Goal: Use online tool/utility

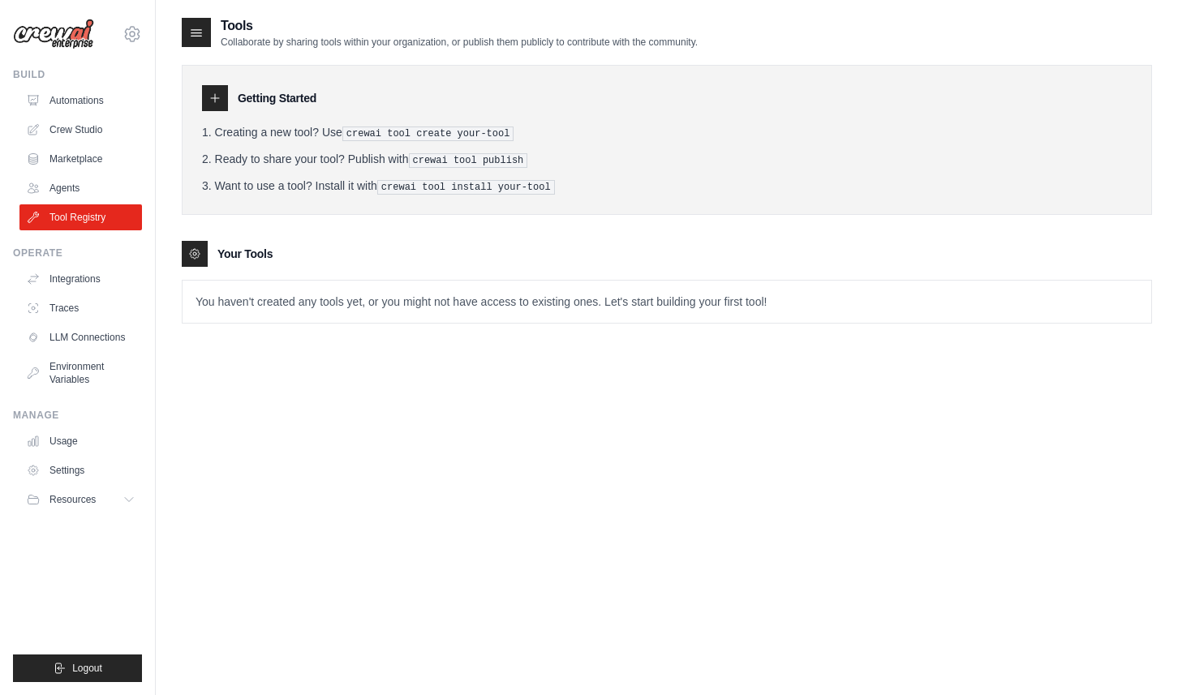
scroll to position [10, 0]
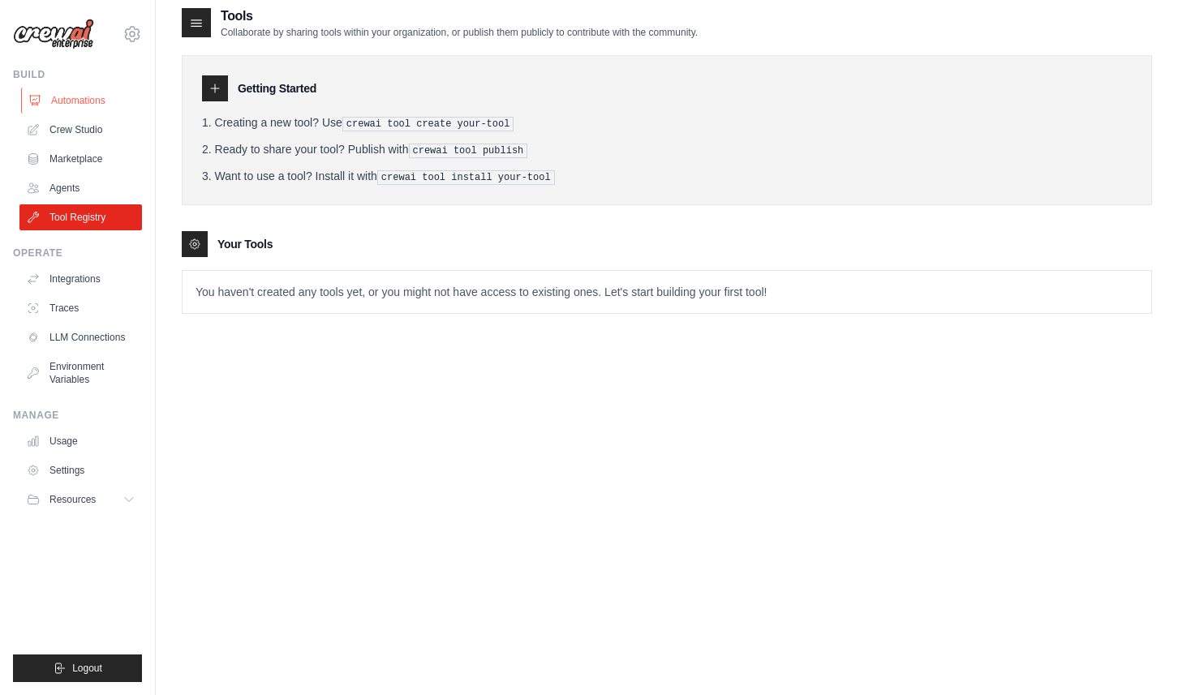
click at [94, 102] on link "Automations" at bounding box center [82, 101] width 122 height 26
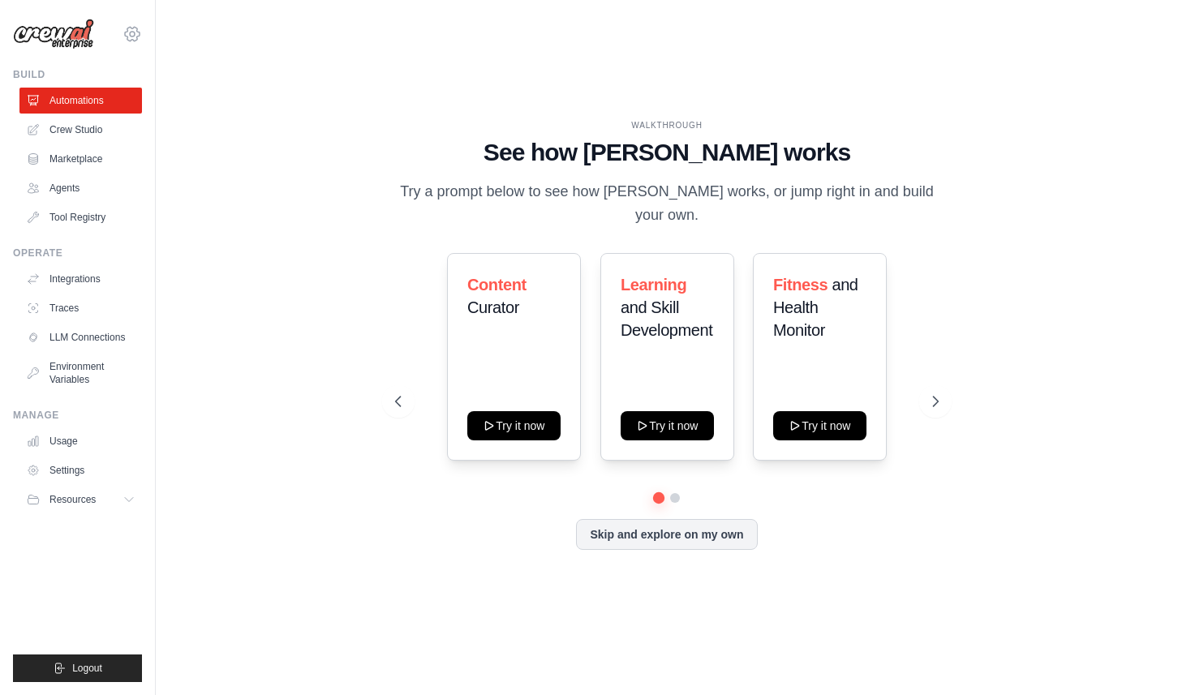
click at [136, 37] on icon at bounding box center [132, 34] width 15 height 14
click at [200, 191] on div "WALKTHROUGH See how CrewAI works Try a prompt below to see how CrewAI works, or…" at bounding box center [667, 347] width 970 height 663
click at [650, 526] on button "Skip and explore on my own" at bounding box center [666, 533] width 181 height 31
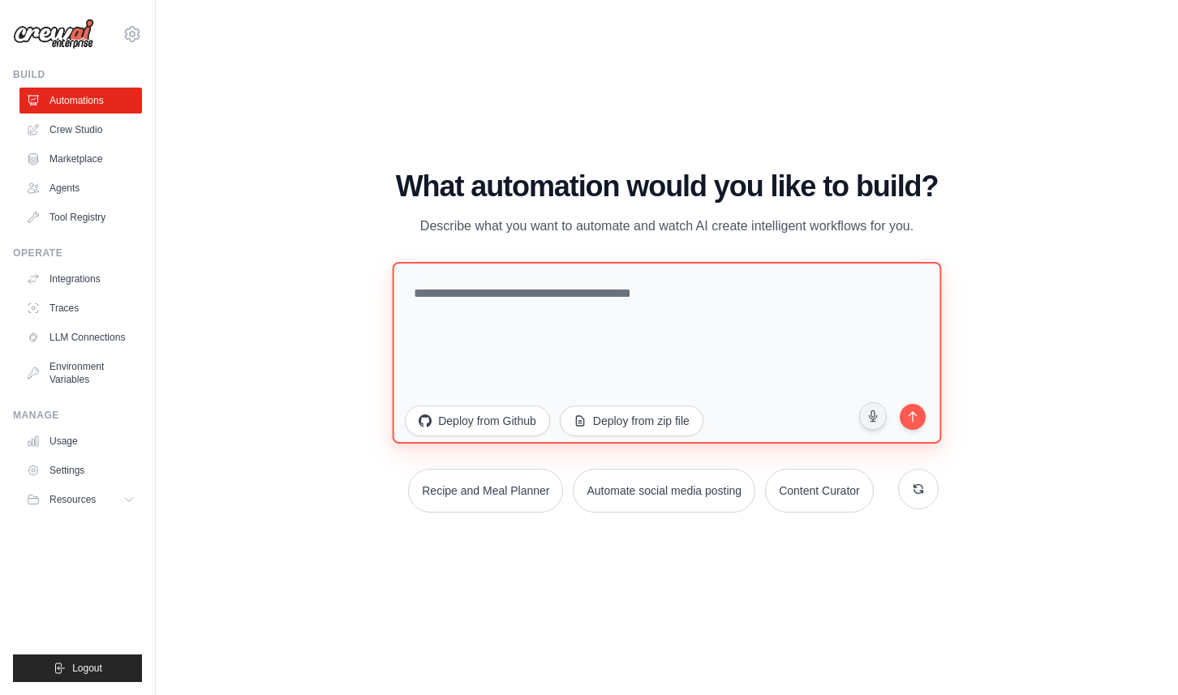
click at [553, 296] on textarea at bounding box center [667, 352] width 548 height 182
type textarea "*"
click at [728, 296] on textarea "**********" at bounding box center [667, 352] width 548 height 182
type textarea "**********"
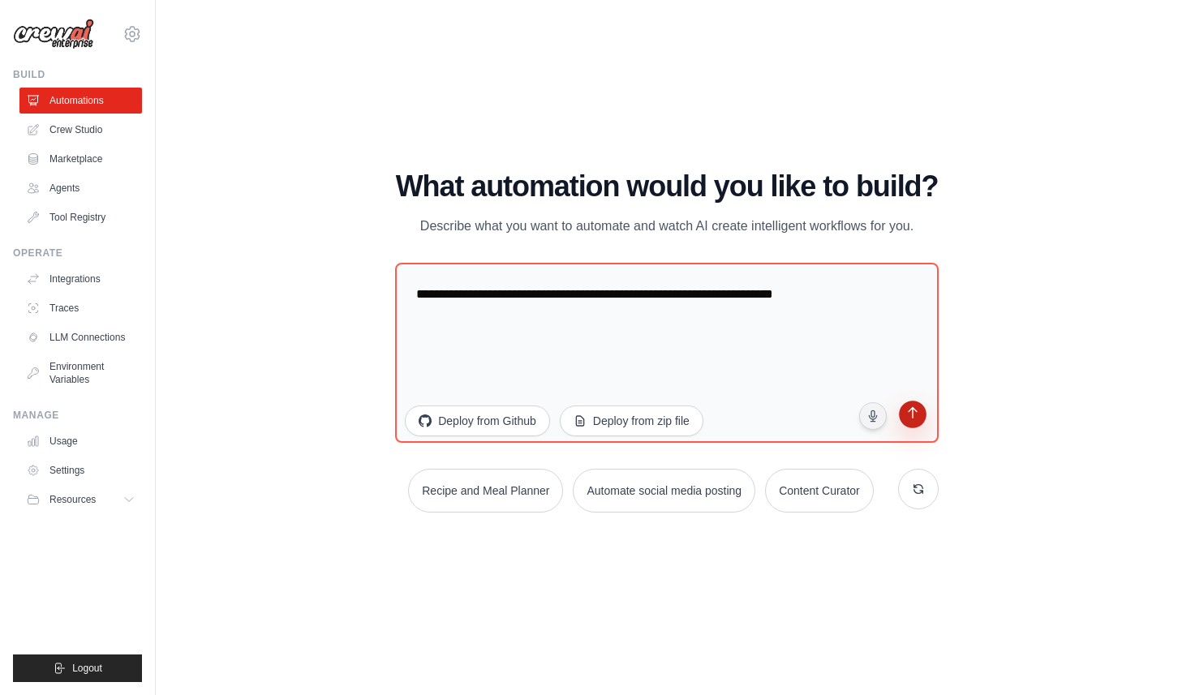
click at [906, 411] on icon "submit" at bounding box center [912, 413] width 15 height 15
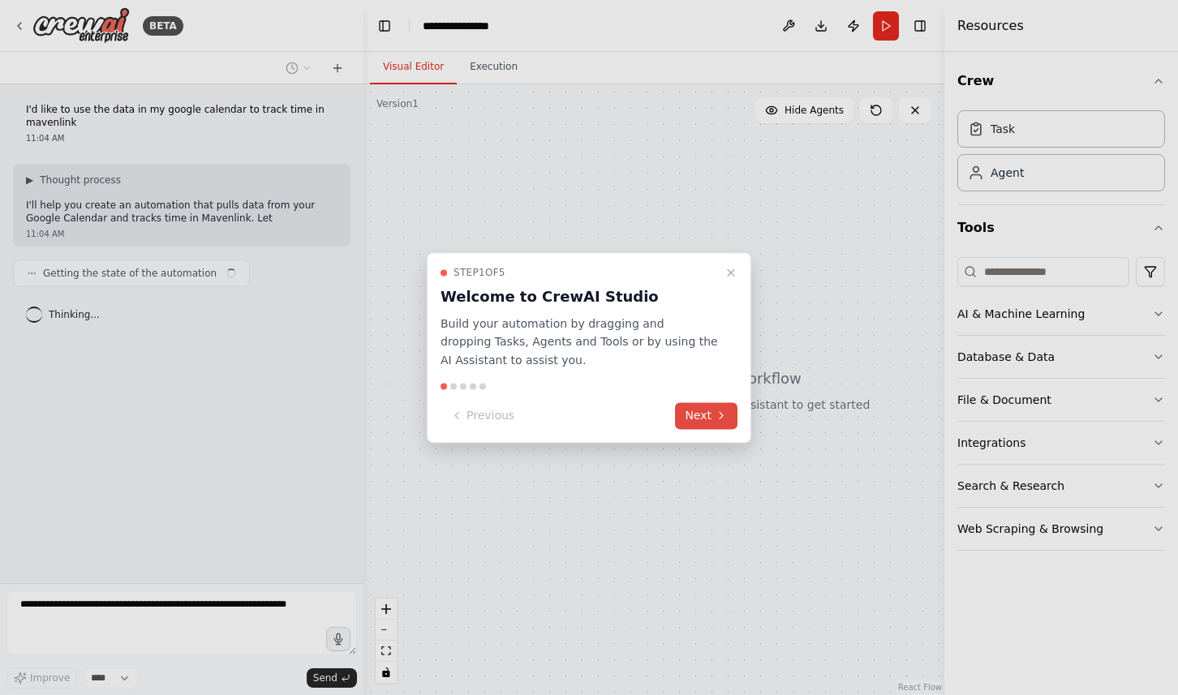
click at [698, 420] on button "Next" at bounding box center [706, 415] width 62 height 27
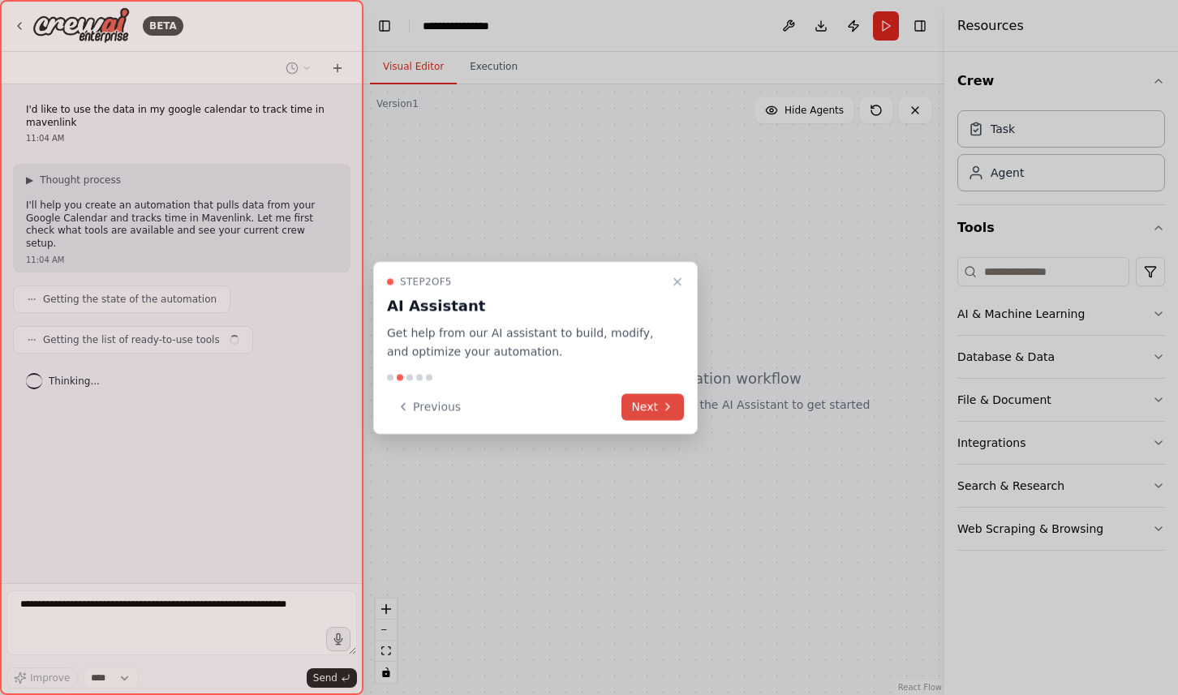
click at [644, 406] on button "Next" at bounding box center [652, 406] width 62 height 27
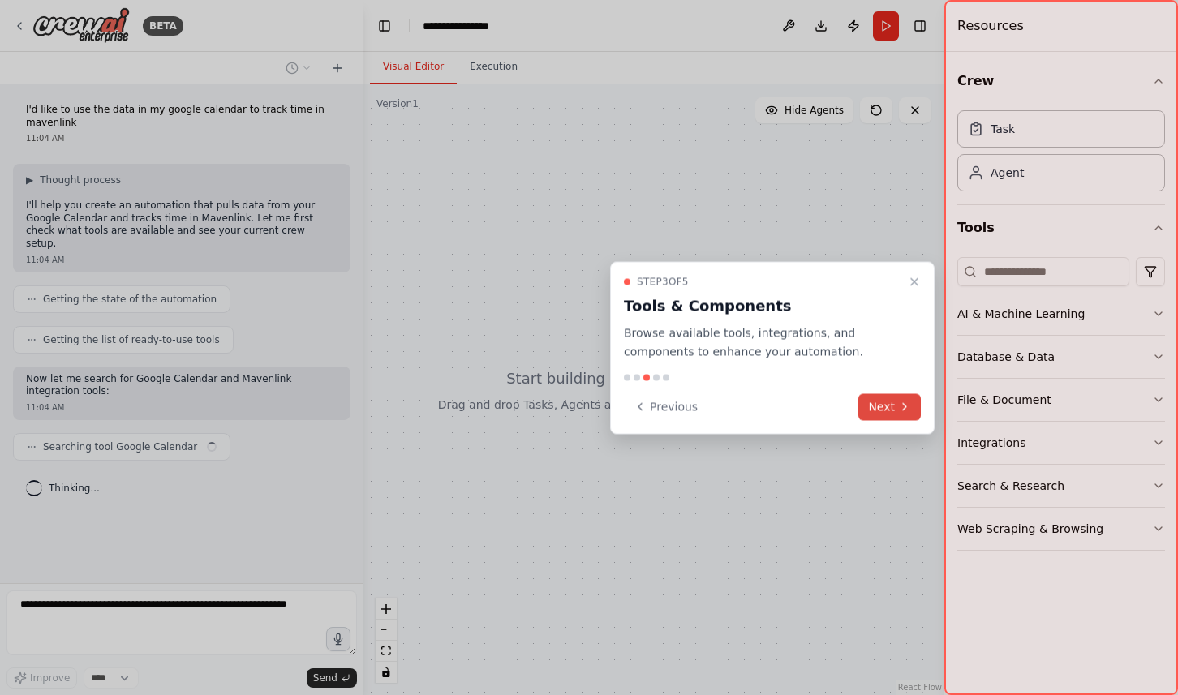
click at [882, 403] on button "Next" at bounding box center [889, 406] width 62 height 27
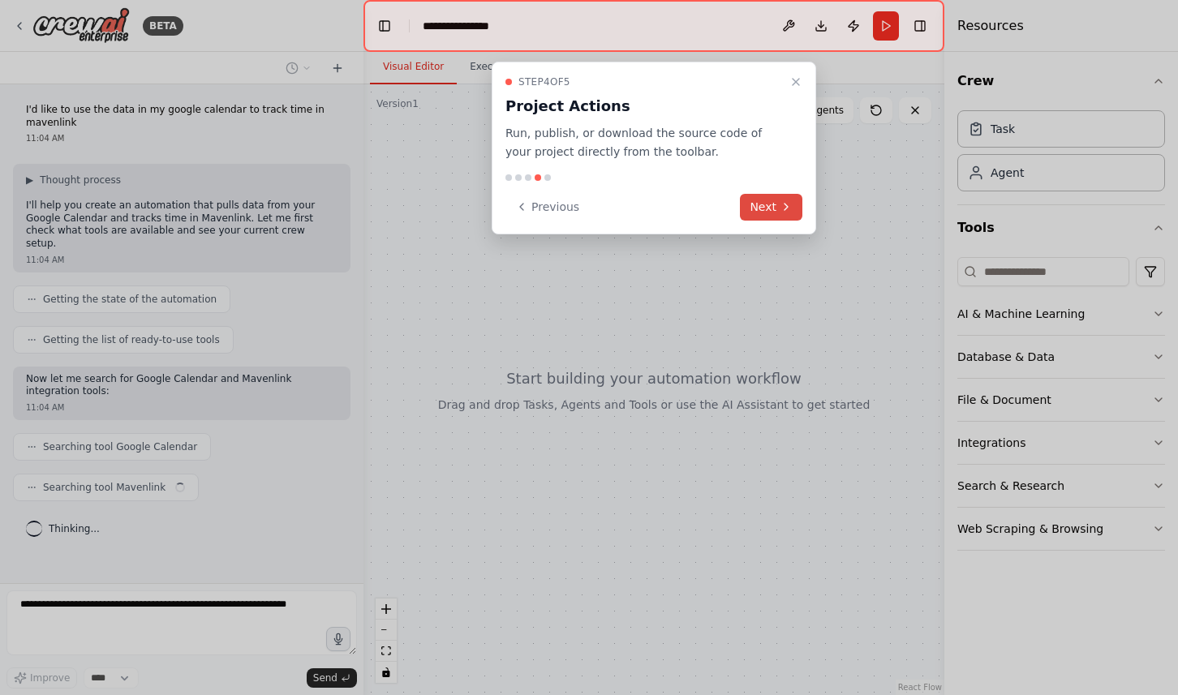
click at [763, 201] on button "Next" at bounding box center [771, 207] width 62 height 27
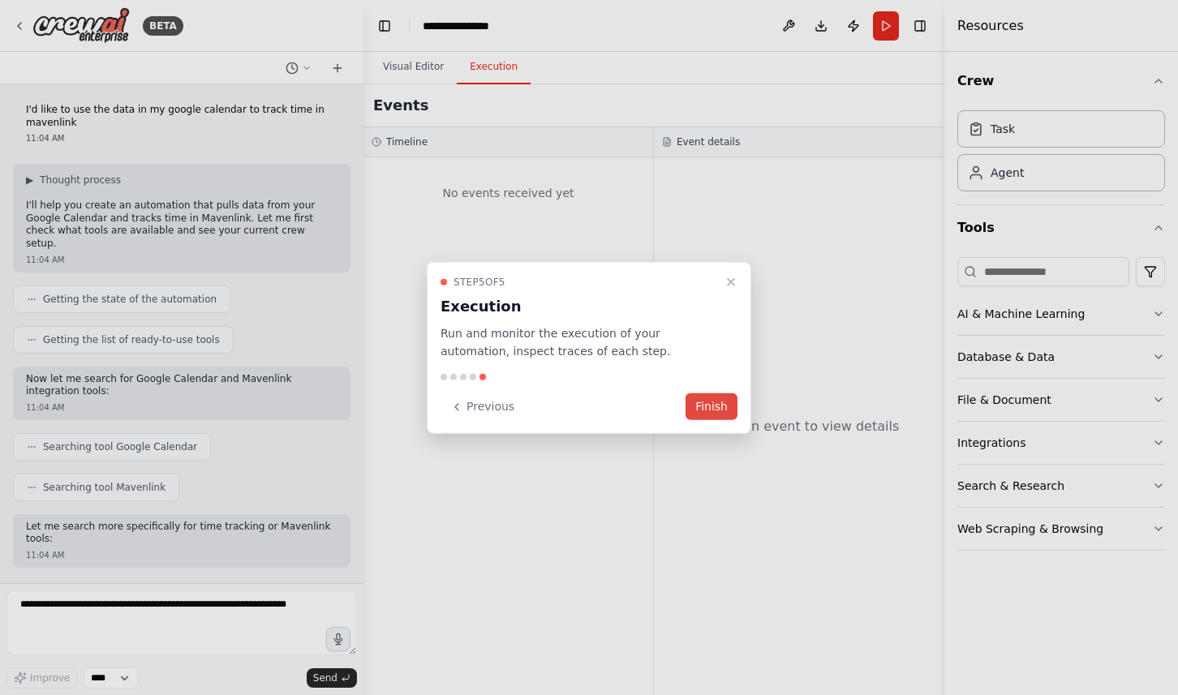
scroll to position [67, 0]
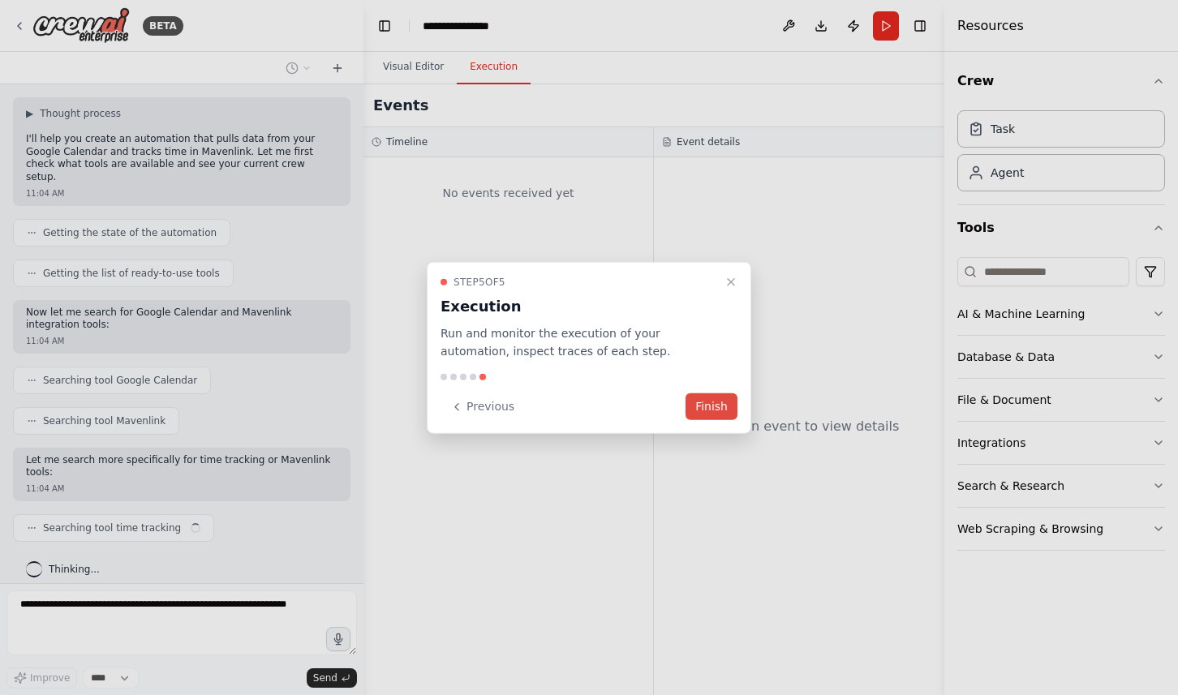
click at [704, 398] on button "Finish" at bounding box center [711, 406] width 52 height 27
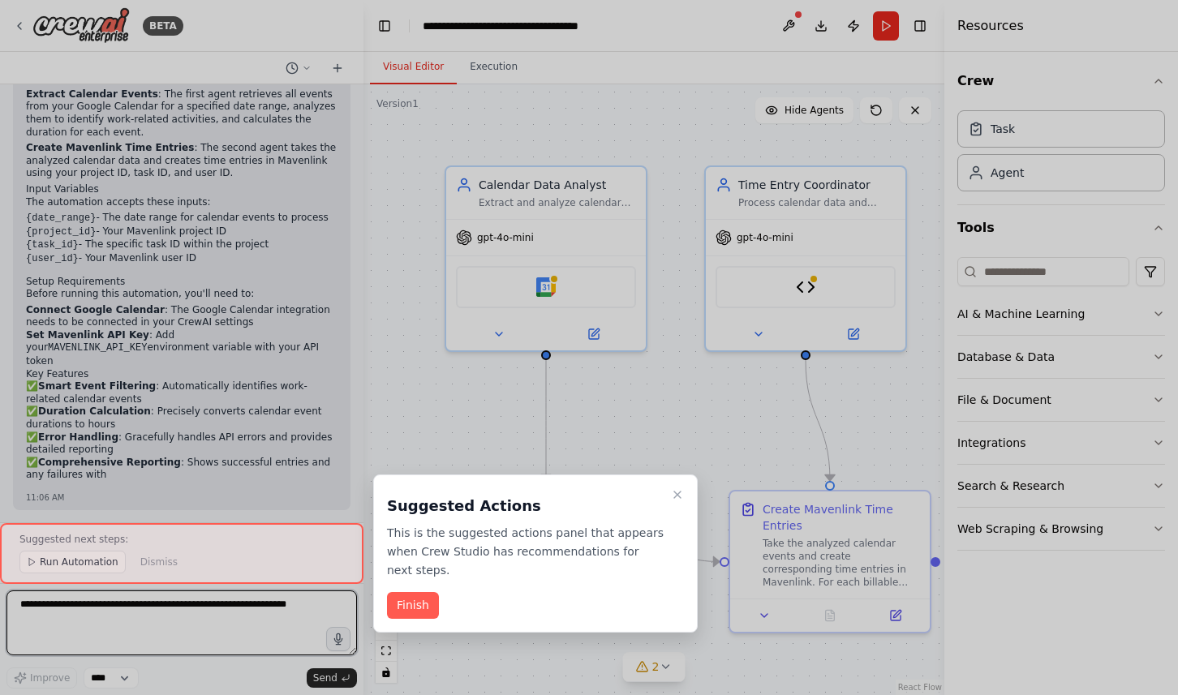
scroll to position [1945, 0]
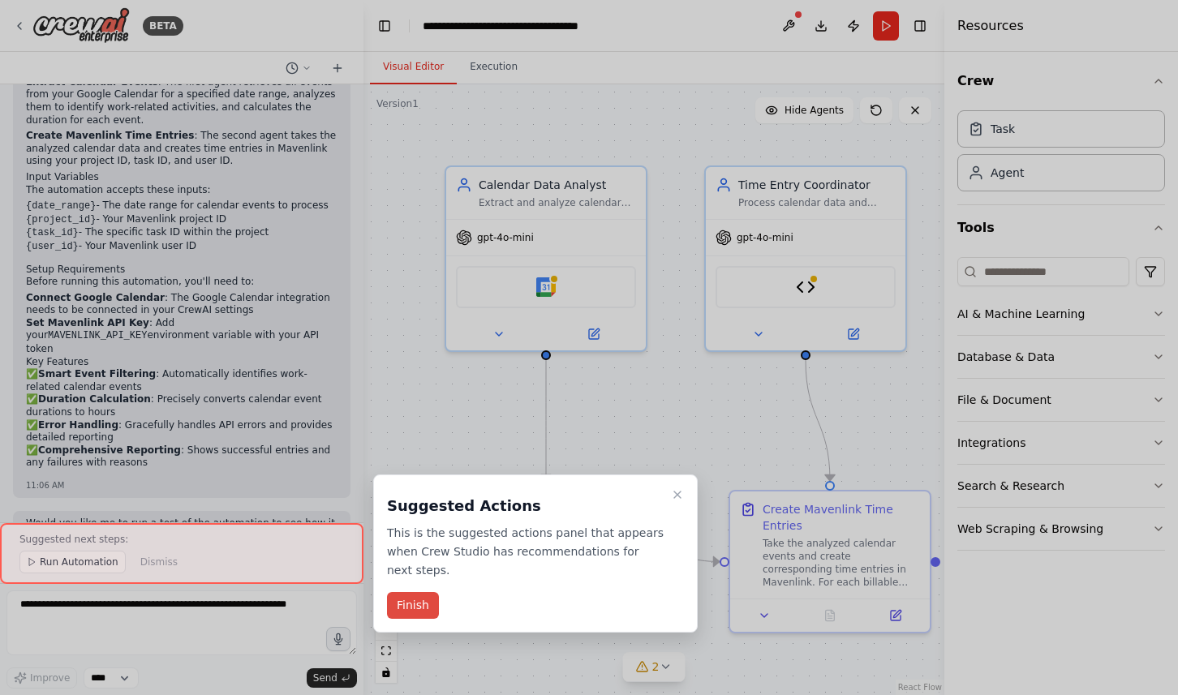
click at [417, 610] on button "Finish" at bounding box center [413, 605] width 52 height 27
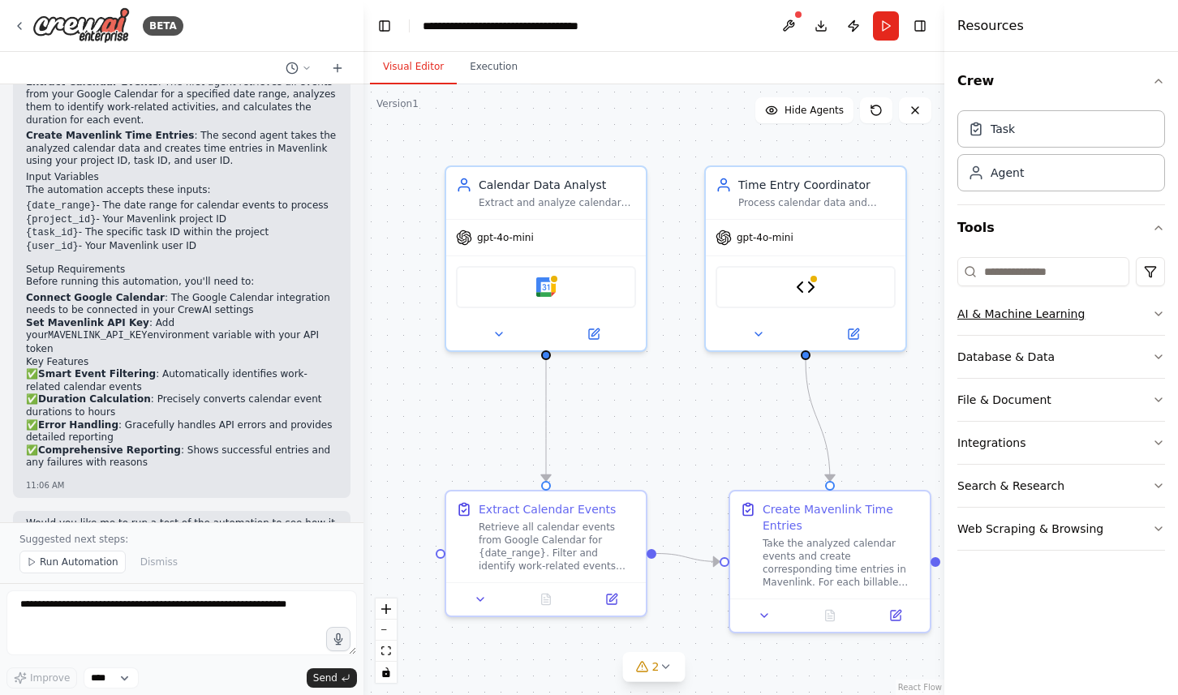
click at [1056, 311] on button "AI & Machine Learning" at bounding box center [1061, 314] width 208 height 42
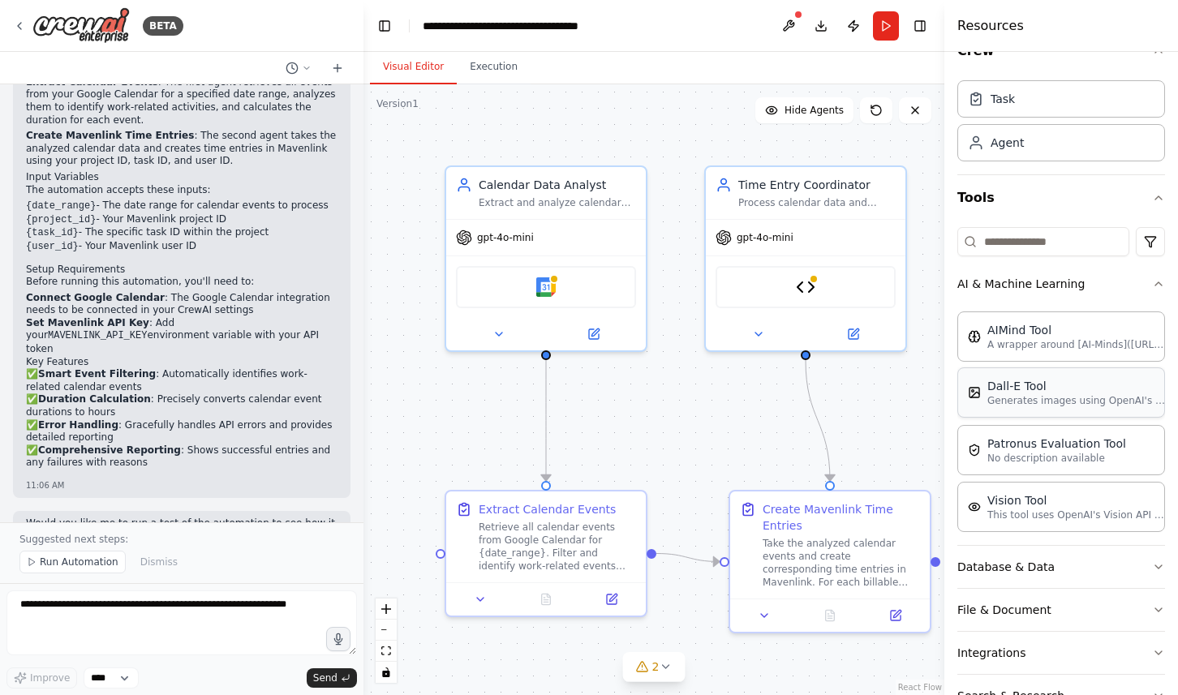
scroll to position [0, 0]
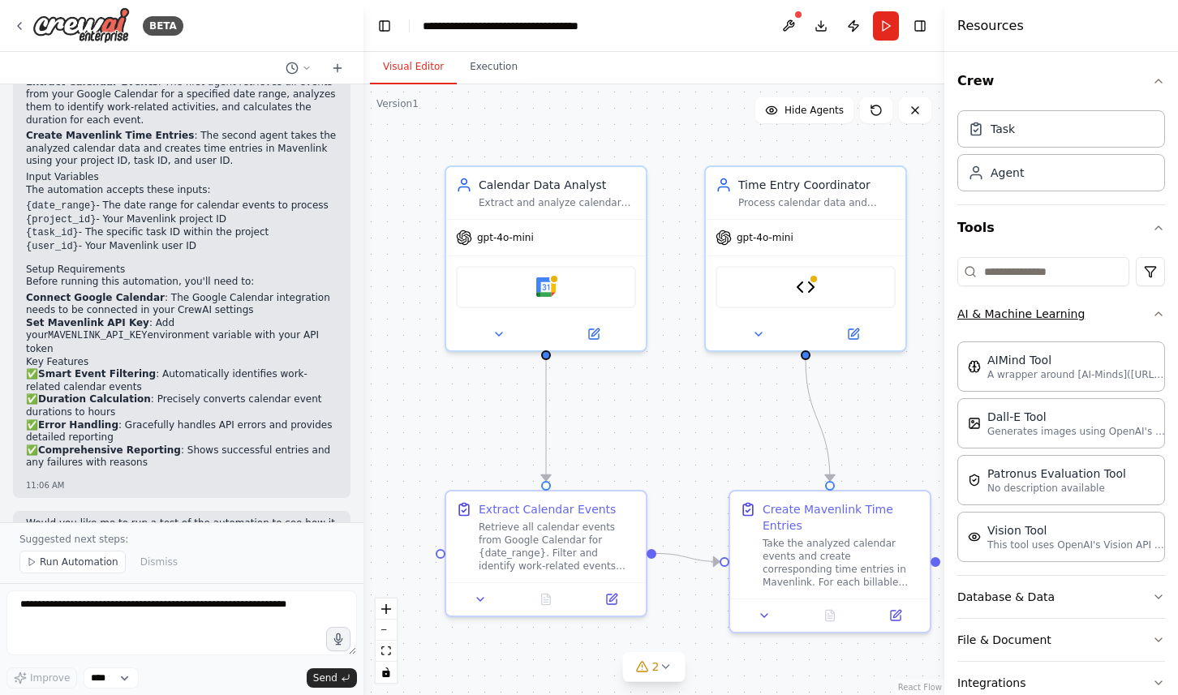
click at [1052, 303] on button "AI & Machine Learning" at bounding box center [1061, 314] width 208 height 42
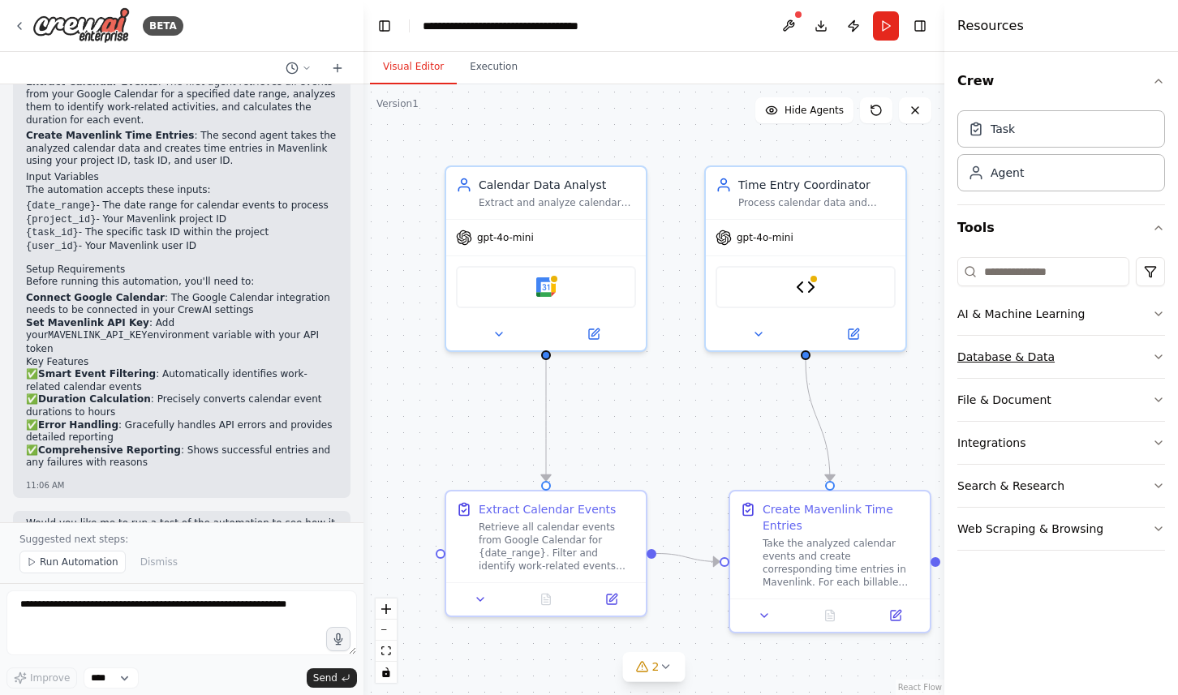
click at [1033, 354] on button "Database & Data" at bounding box center [1061, 357] width 208 height 42
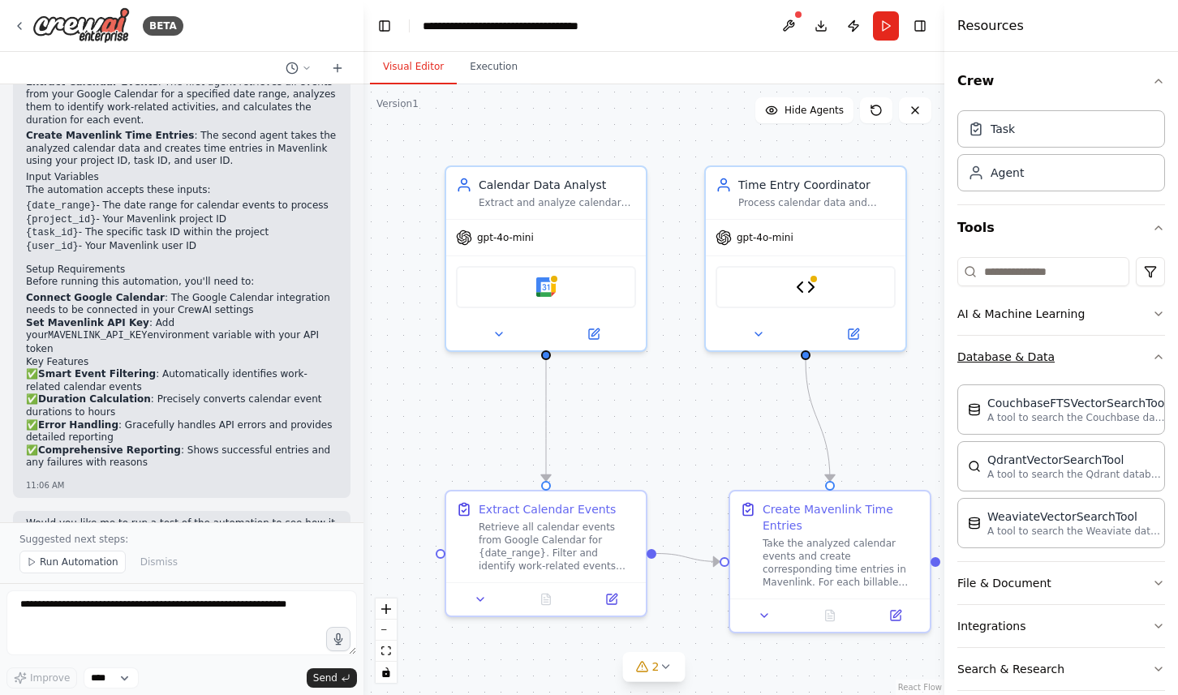
click at [1033, 354] on button "Database & Data" at bounding box center [1061, 357] width 208 height 42
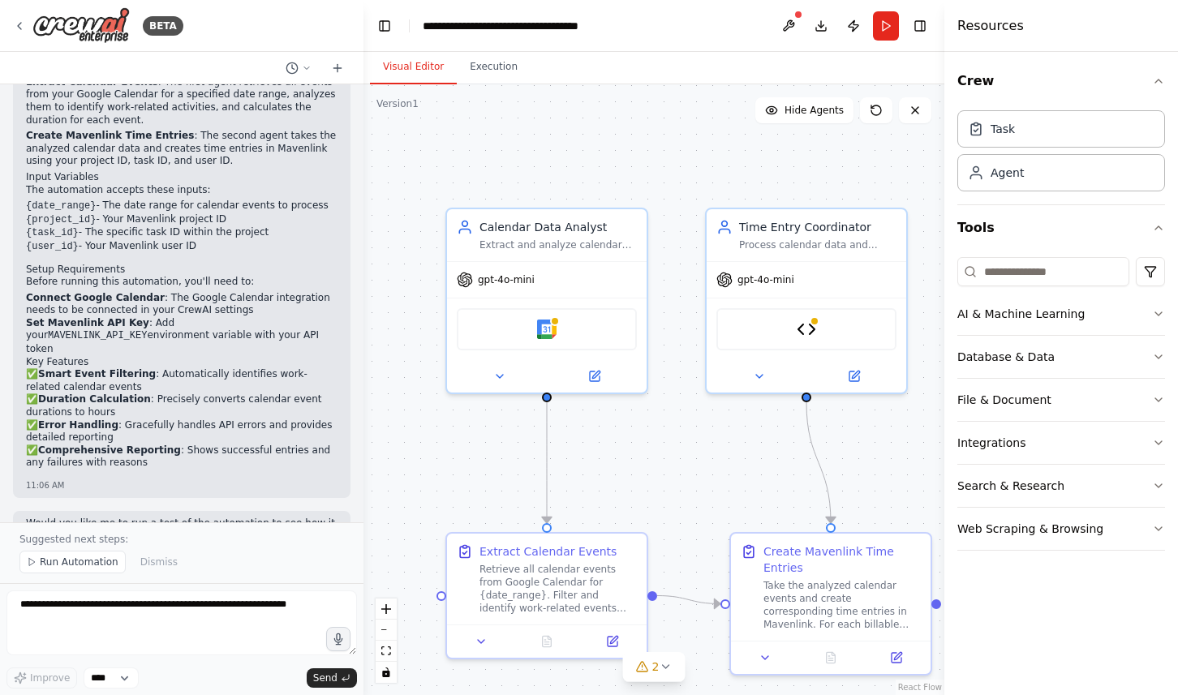
drag, startPoint x: 664, startPoint y: 412, endPoint x: 665, endPoint y: 454, distance: 42.2
click at [665, 454] on div ".deletable-edge-delete-btn { width: 20px; height: 20px; border: 0px solid #ffff…" at bounding box center [653, 389] width 581 height 611
click at [597, 247] on div "Extract and analyze calendar events from Google Calendar for {date_range}, iden…" at bounding box center [558, 241] width 157 height 13
click at [521, 275] on span "gpt-4o-mini" at bounding box center [507, 276] width 57 height 13
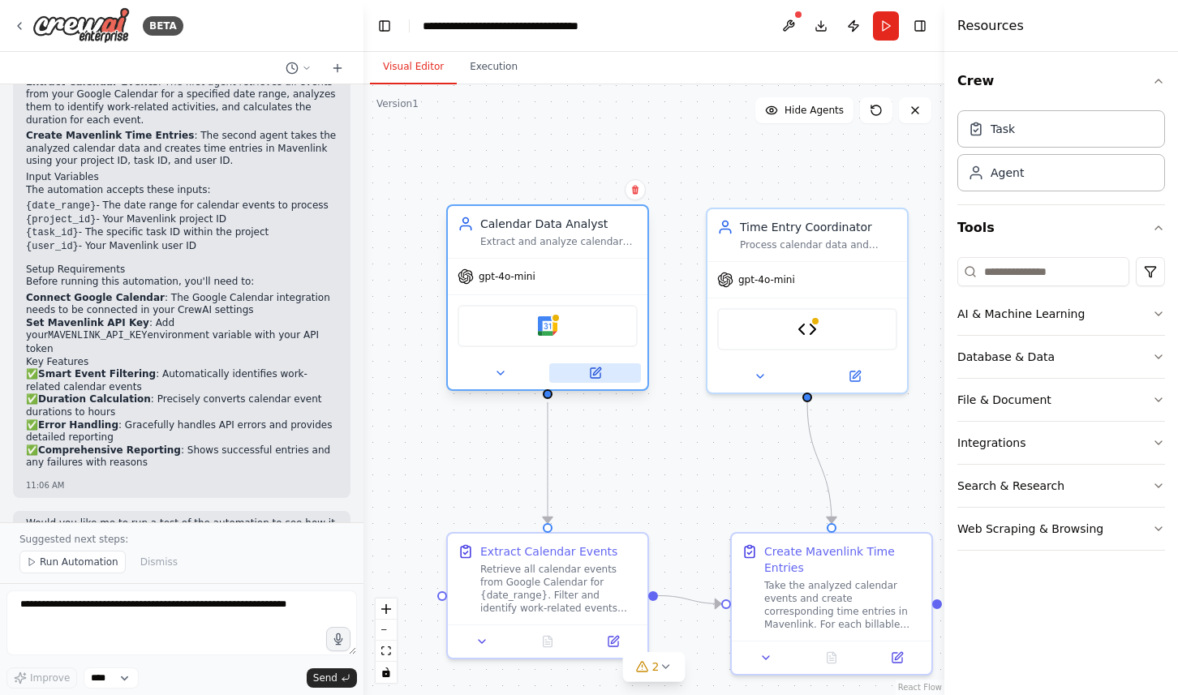
click at [591, 374] on icon at bounding box center [596, 373] width 10 height 10
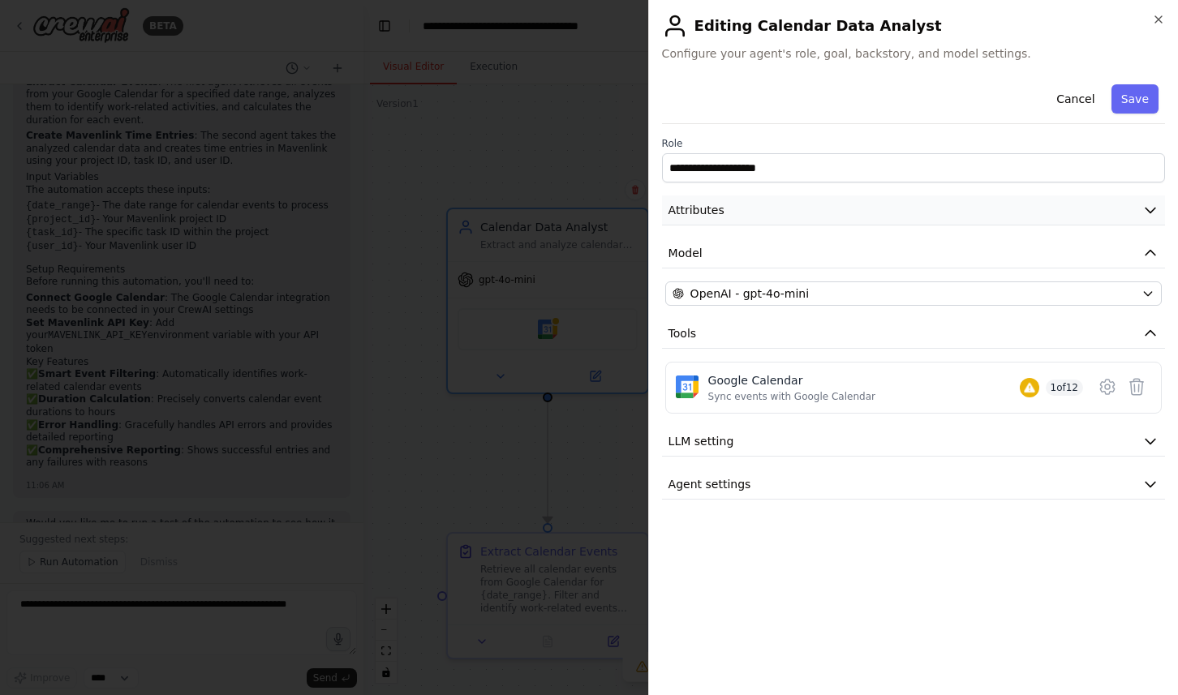
click at [820, 216] on button "Attributes" at bounding box center [913, 211] width 503 height 30
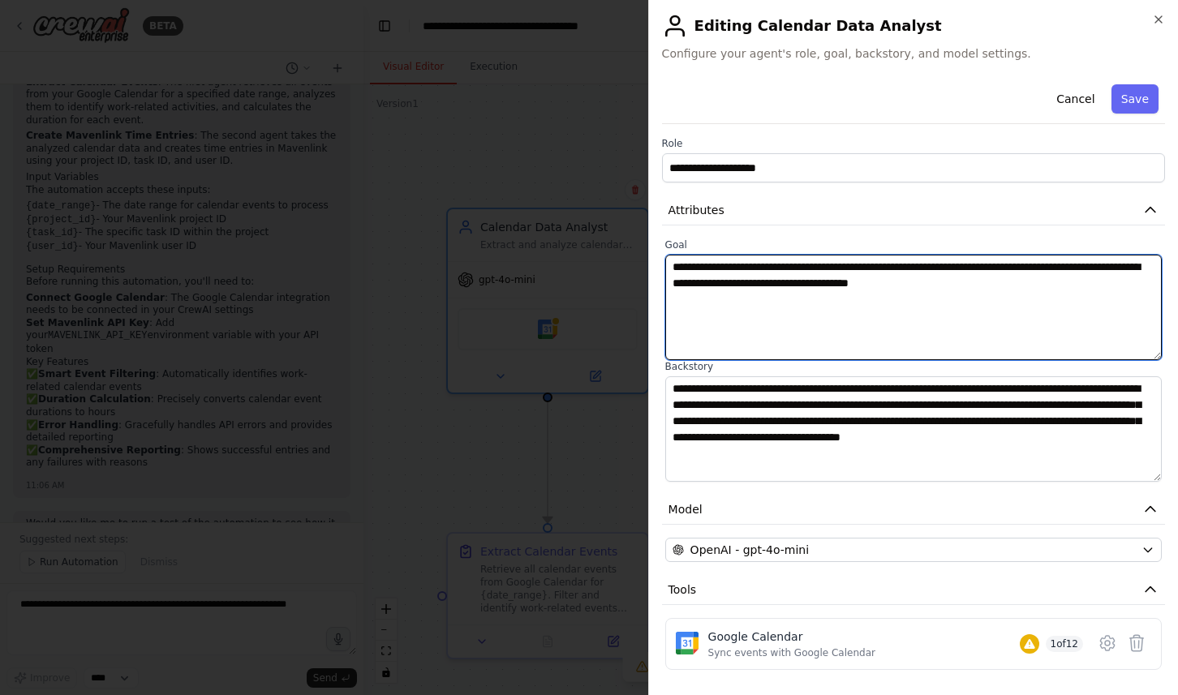
click at [812, 270] on textarea "**********" at bounding box center [913, 307] width 496 height 105
click at [809, 303] on textarea "**********" at bounding box center [913, 307] width 496 height 105
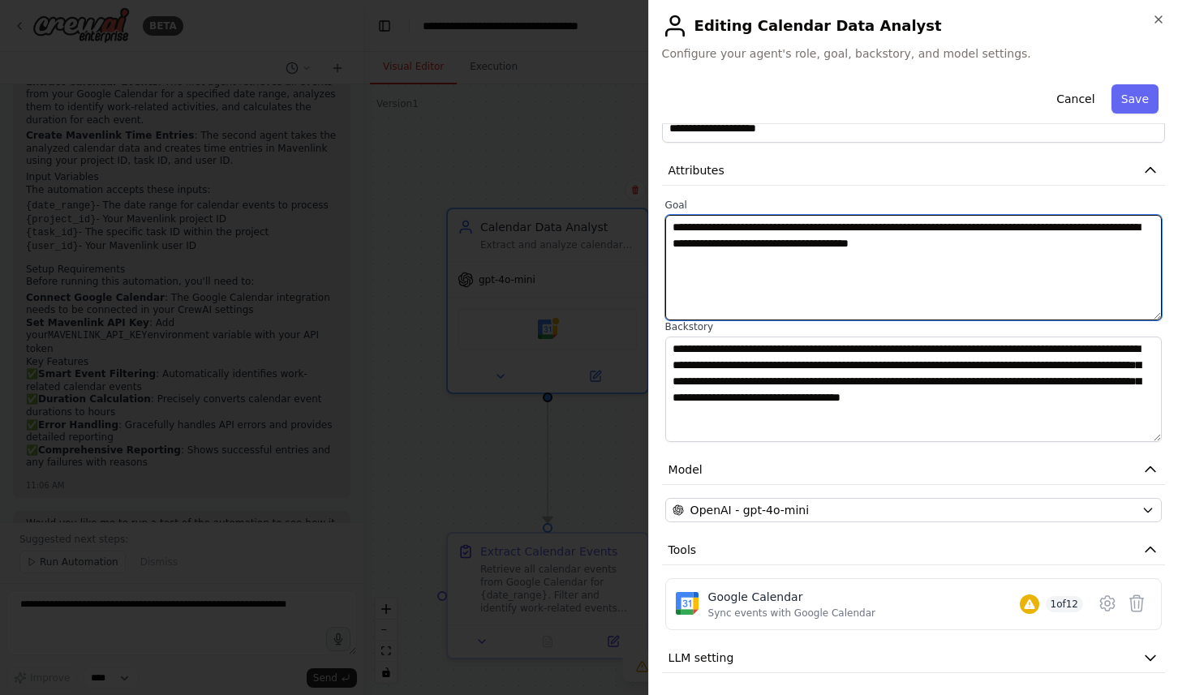
scroll to position [42, 0]
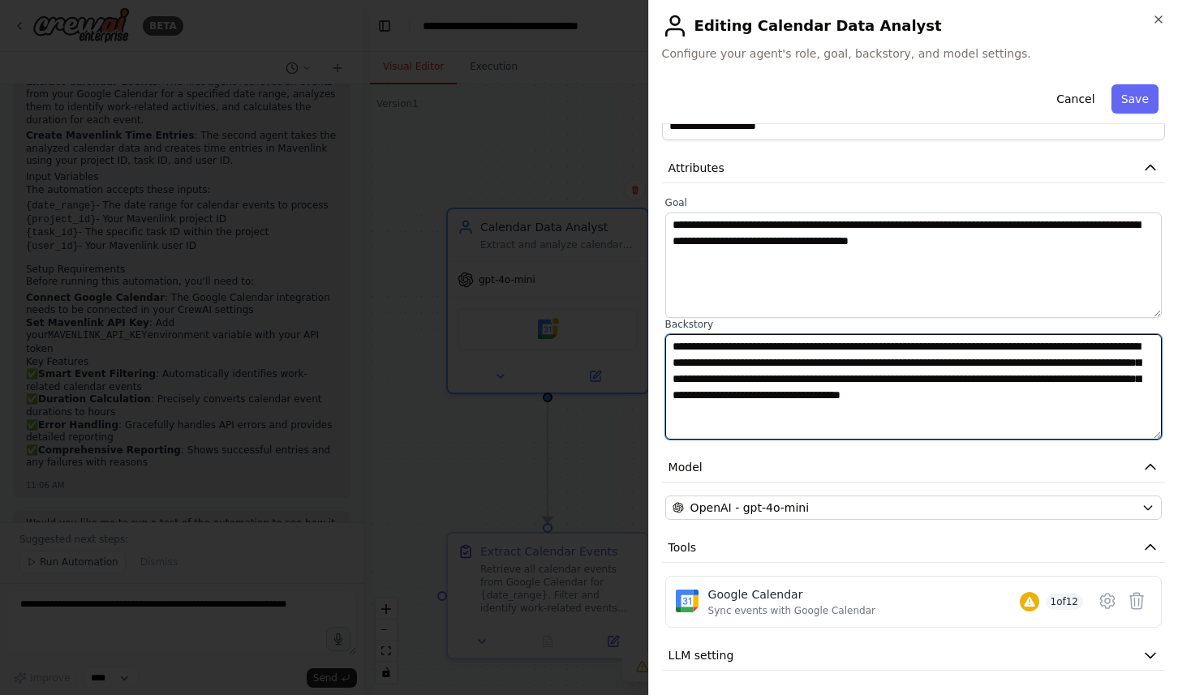
drag, startPoint x: 799, startPoint y: 348, endPoint x: 852, endPoint y: 408, distance: 79.9
click at [852, 408] on textarea "**********" at bounding box center [913, 386] width 496 height 105
drag, startPoint x: 853, startPoint y: 385, endPoint x: 808, endPoint y: 363, distance: 49.4
click at [808, 363] on textarea "**********" at bounding box center [913, 386] width 496 height 105
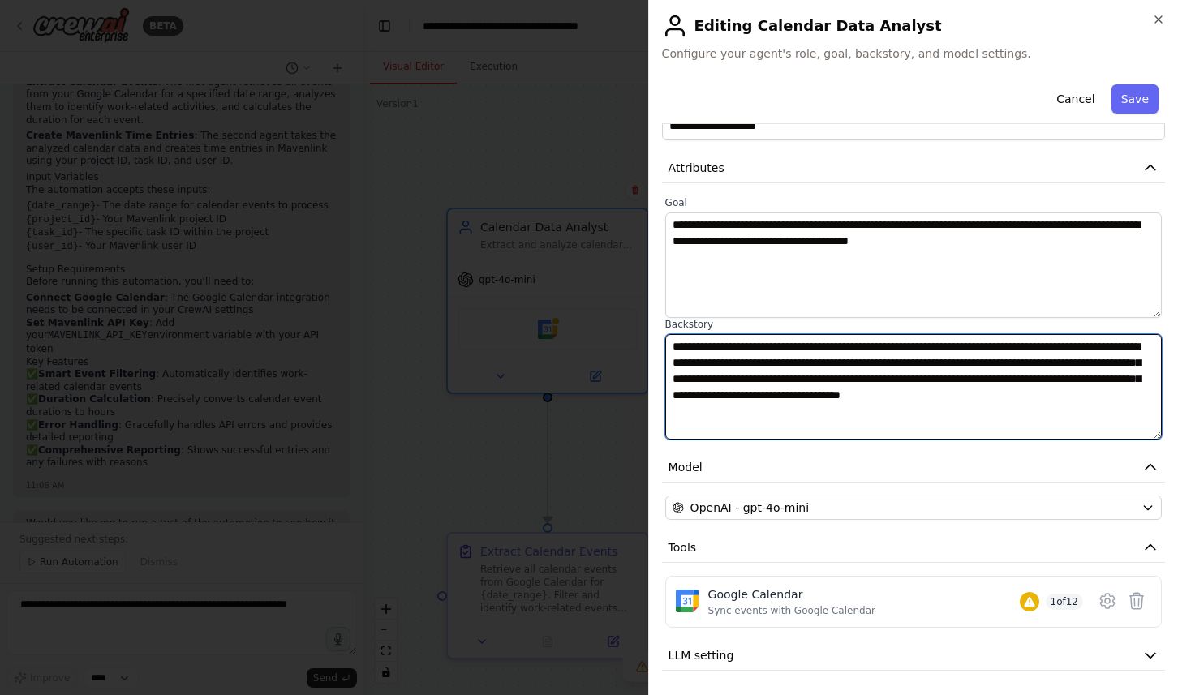
click at [808, 363] on textarea "**********" at bounding box center [913, 386] width 496 height 105
click at [793, 364] on textarea "**********" at bounding box center [913, 386] width 496 height 105
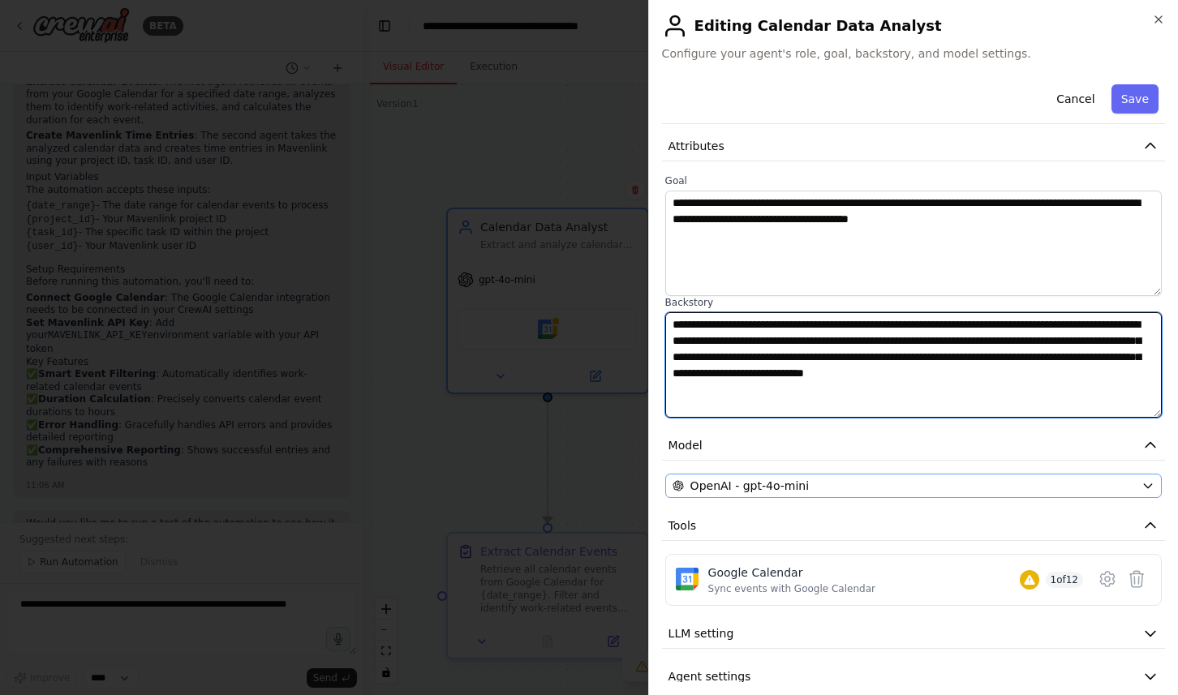
type textarea "**********"
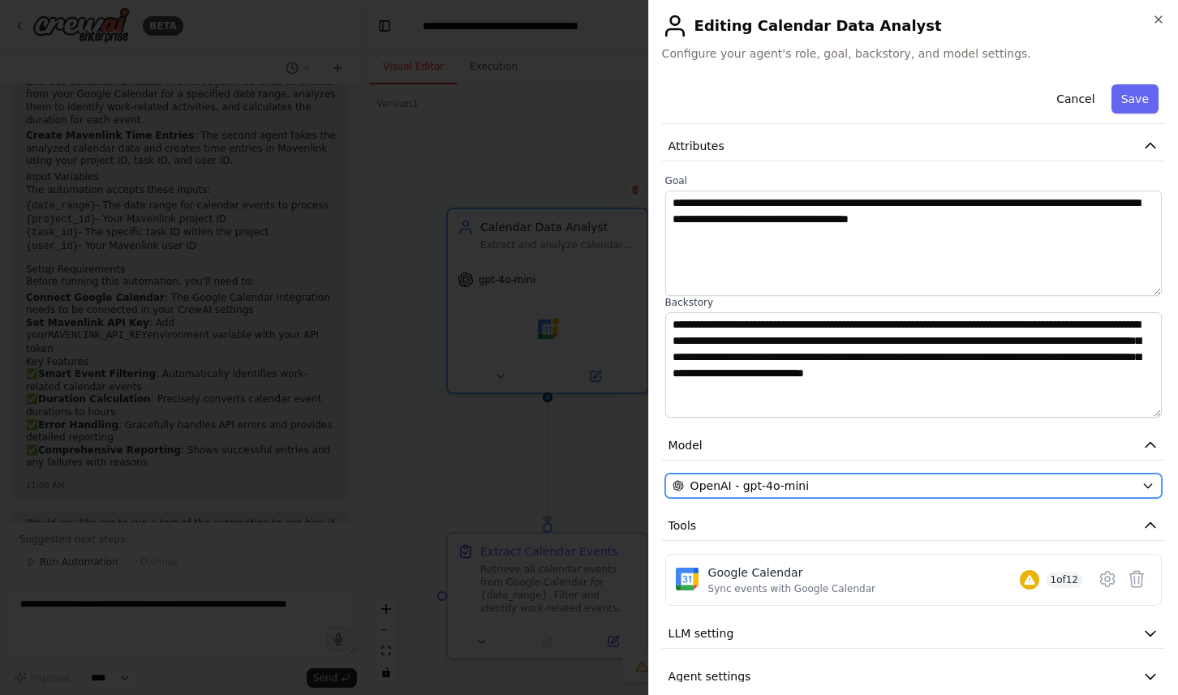
click at [889, 492] on div "OpenAI - gpt-4o-mini" at bounding box center [904, 486] width 462 height 16
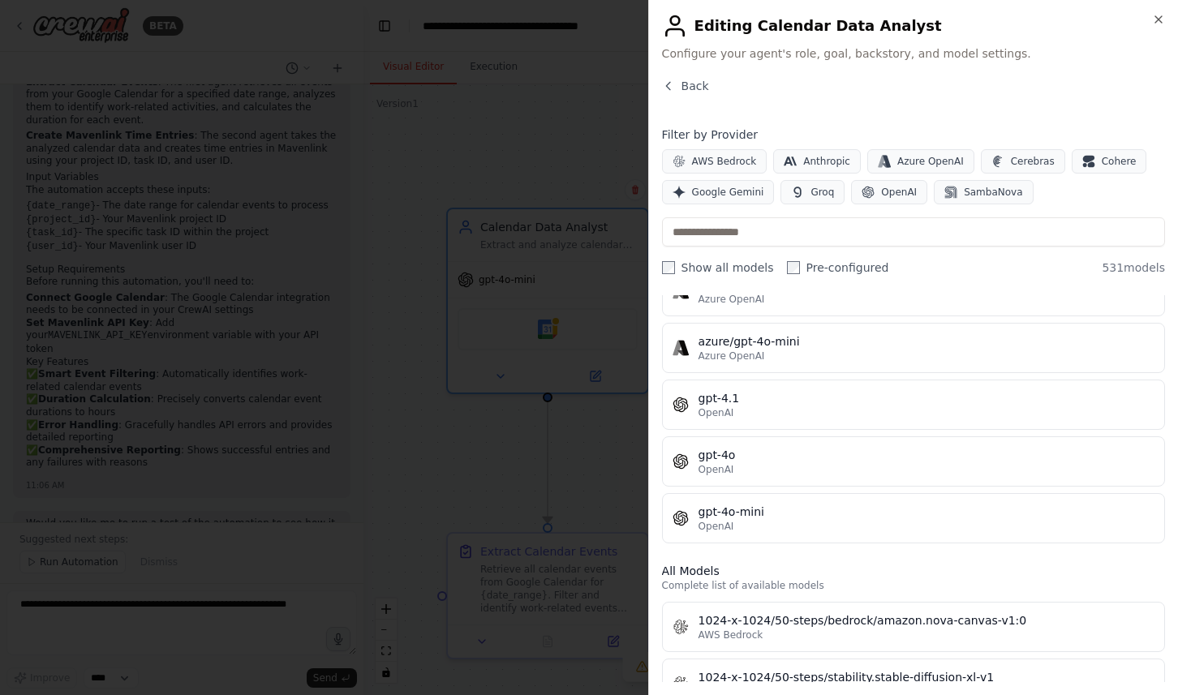
scroll to position [0, 0]
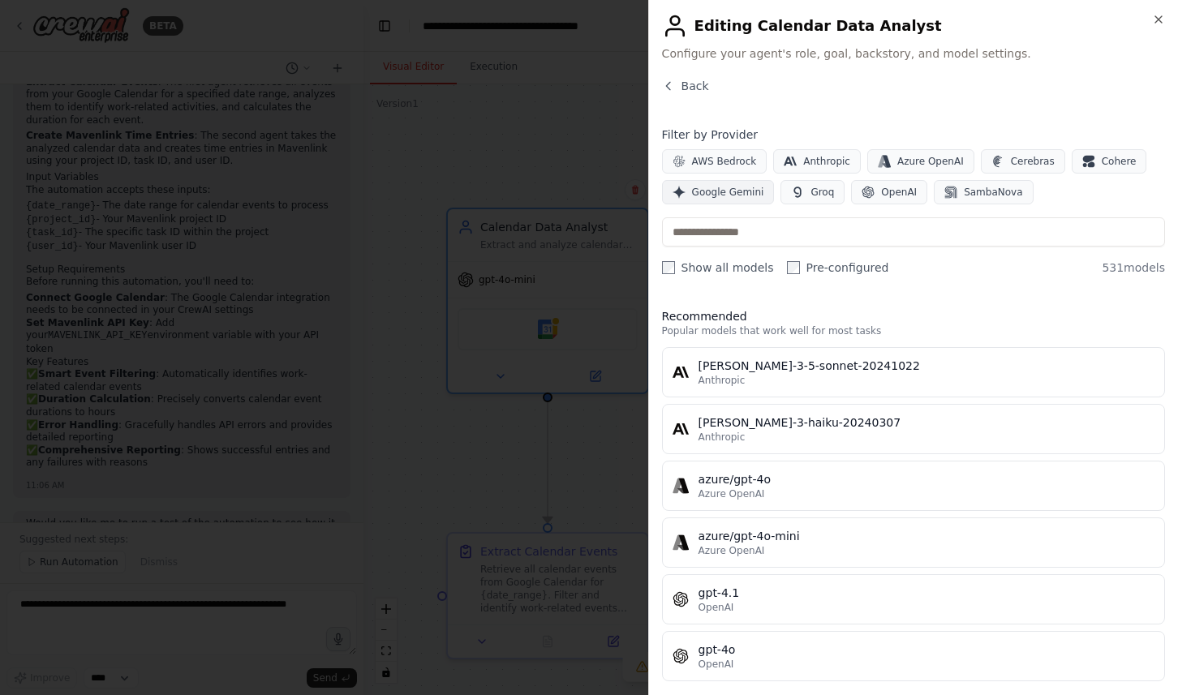
click at [746, 190] on span "Google Gemini" at bounding box center [728, 192] width 72 height 13
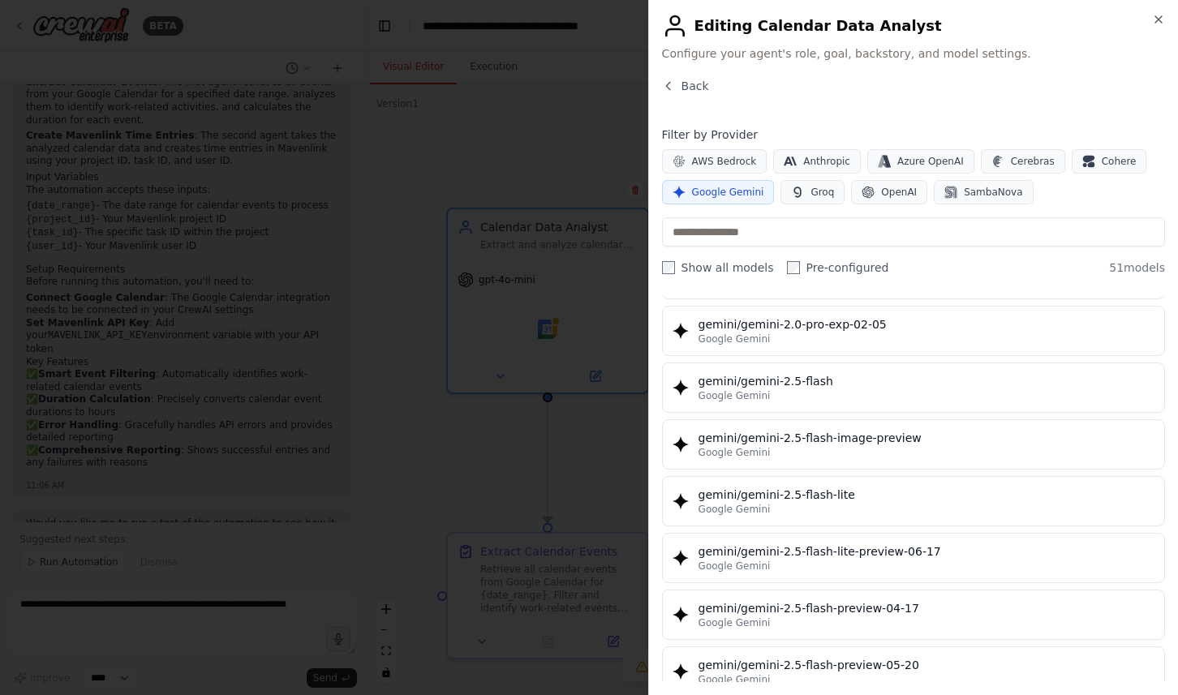
scroll to position [1318, 0]
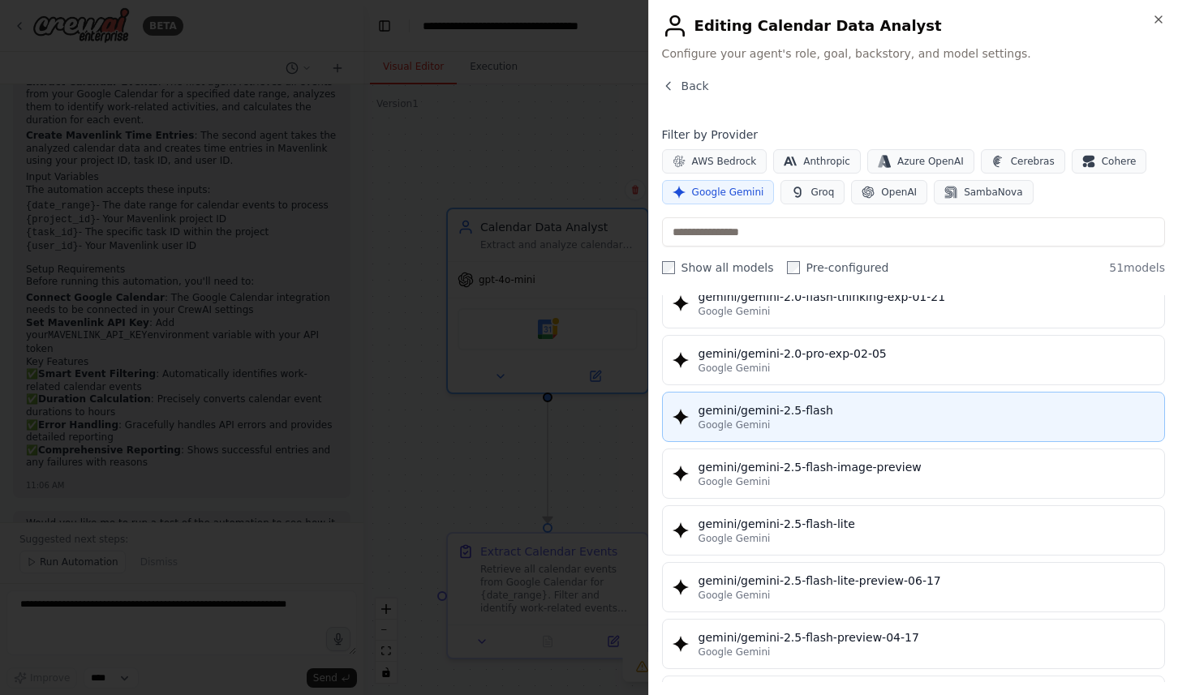
click at [836, 410] on div "gemini/gemini-2.5-flash" at bounding box center [926, 410] width 456 height 16
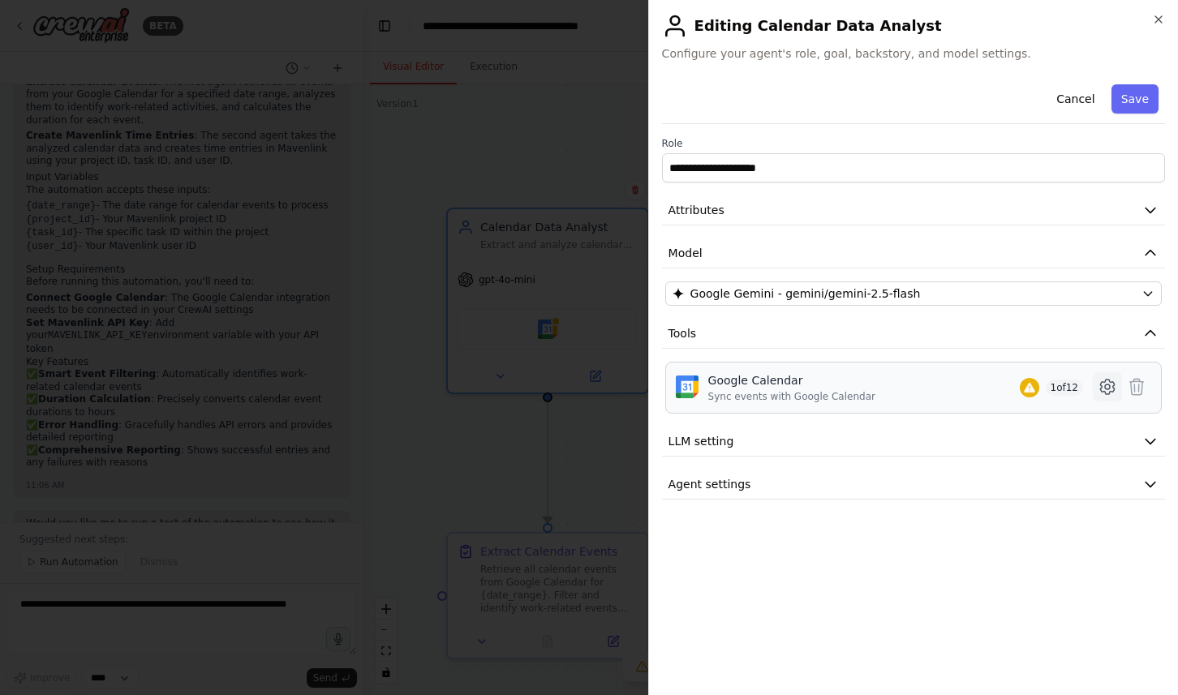
click at [1107, 386] on icon at bounding box center [1107, 386] width 19 height 19
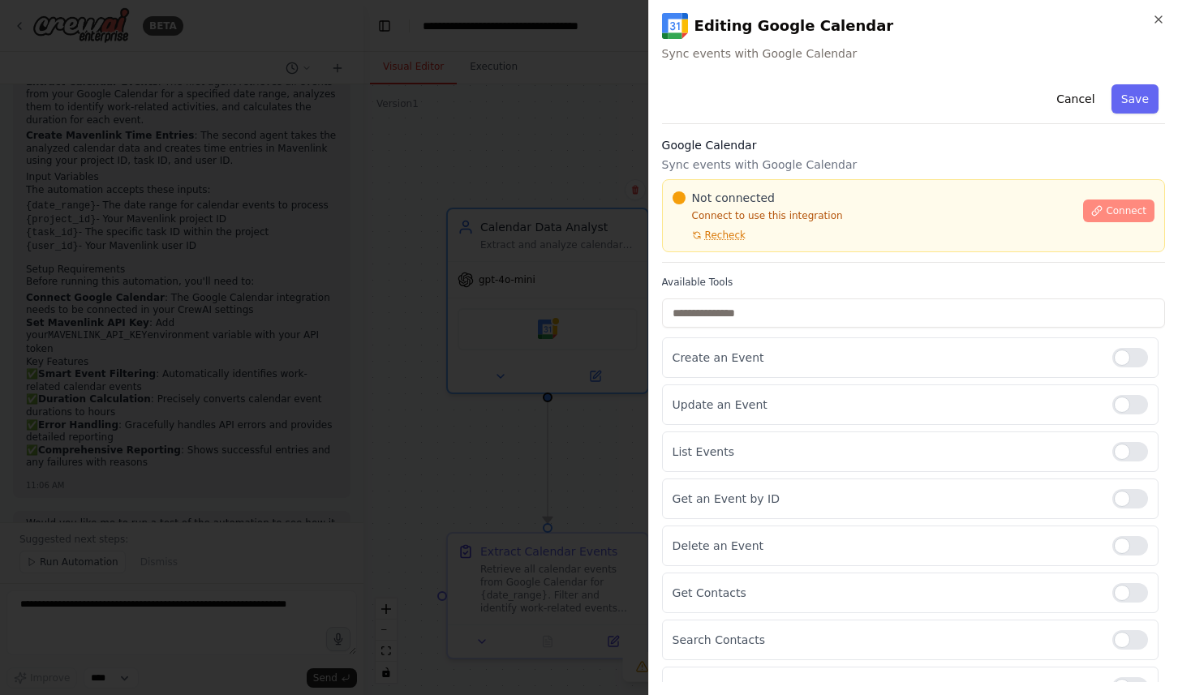
click at [1109, 216] on span "Connect" at bounding box center [1126, 210] width 41 height 13
click at [488, 286] on div at bounding box center [589, 347] width 1178 height 695
